Goal: Transaction & Acquisition: Subscribe to service/newsletter

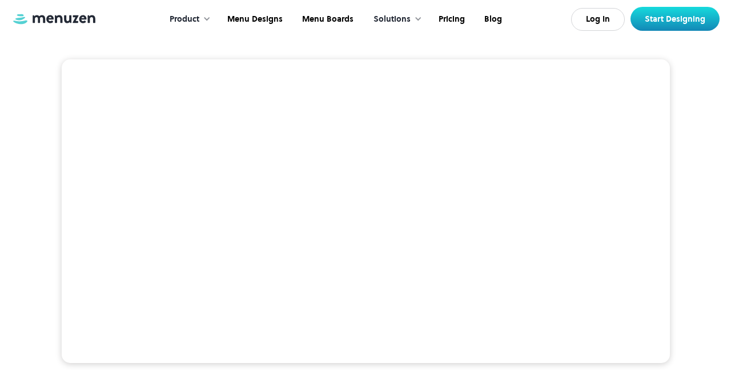
scroll to position [216, 0]
click at [453, 23] on link "Pricing" at bounding box center [451, 19] width 46 height 35
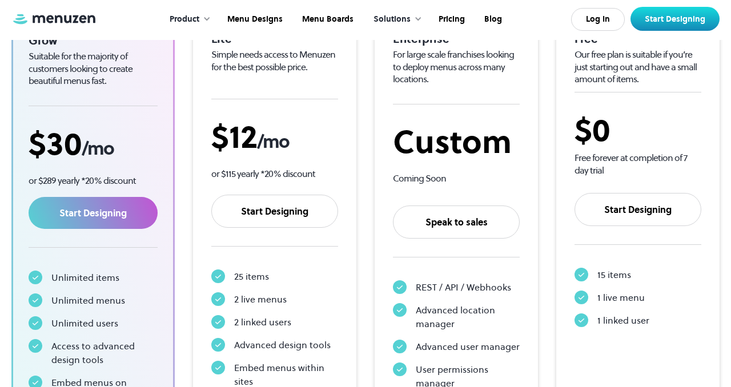
scroll to position [243, 0]
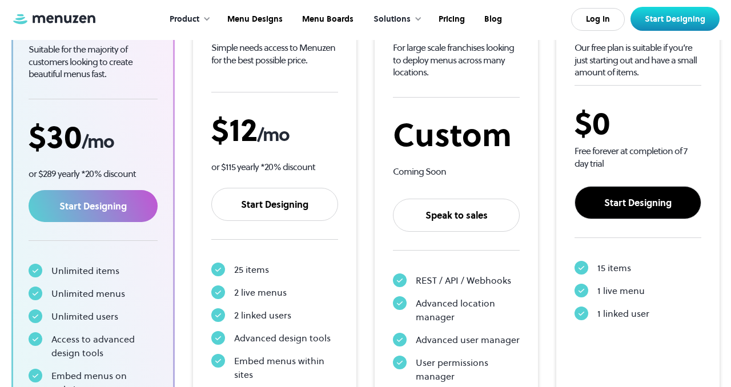
click at [626, 204] on link "Start Designing" at bounding box center [637, 202] width 127 height 33
